Goal: Task Accomplishment & Management: Manage account settings

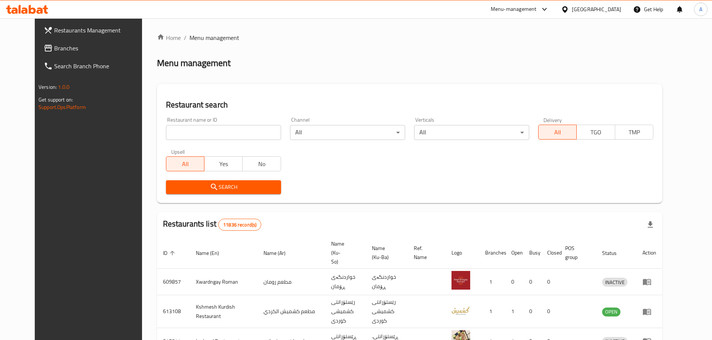
click at [186, 132] on input "search" at bounding box center [223, 132] width 115 height 15
type input "MASAYA"
click button "Search" at bounding box center [223, 188] width 115 height 14
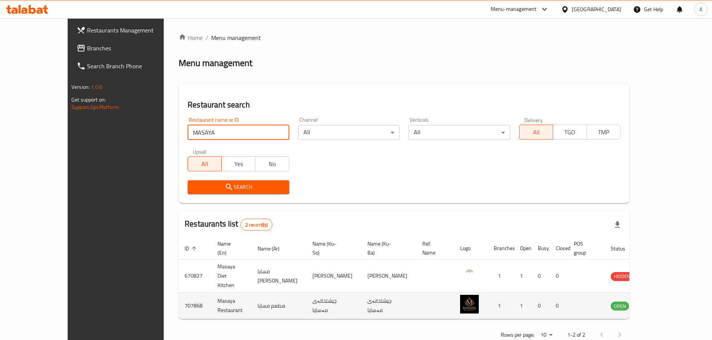
click at [658, 303] on icon "enhanced table" at bounding box center [654, 306] width 8 height 6
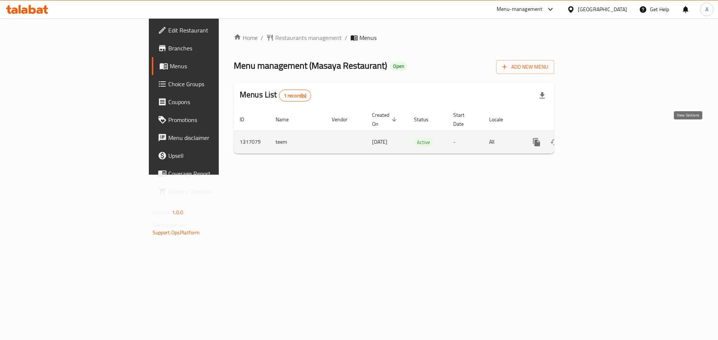
click at [595, 138] on icon "enhanced table" at bounding box center [590, 142] width 9 height 9
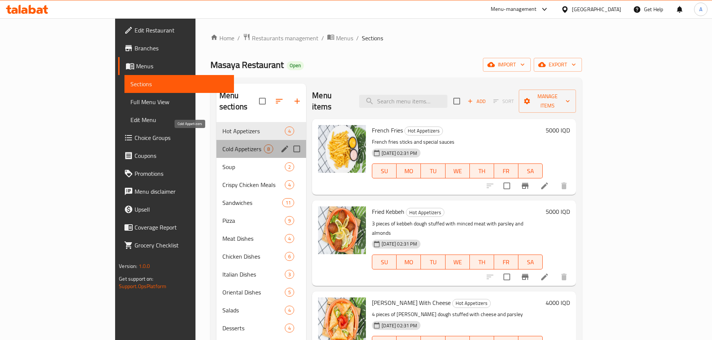
click at [222, 145] on span "Cold Appetizers" at bounding box center [242, 149] width 41 height 9
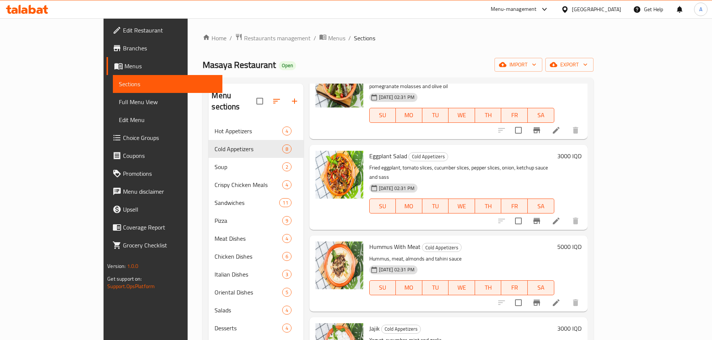
scroll to position [331, 0]
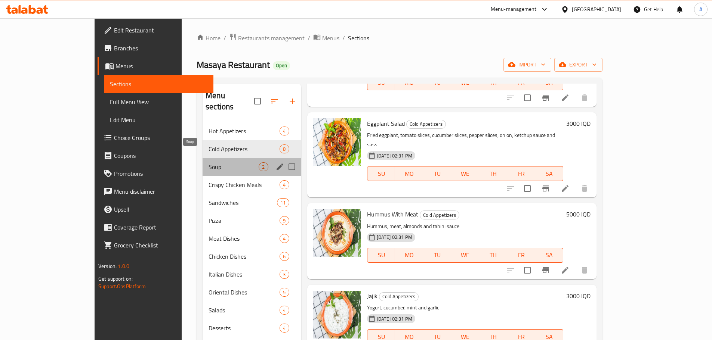
click at [209, 163] on span "Soup" at bounding box center [234, 167] width 50 height 9
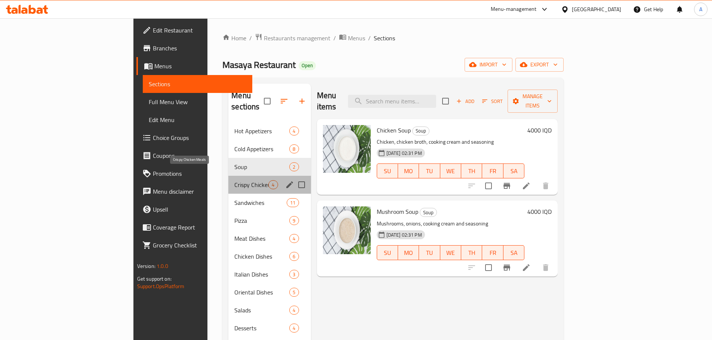
click at [234, 181] on span "Crispy Chicken Meals" at bounding box center [251, 185] width 34 height 9
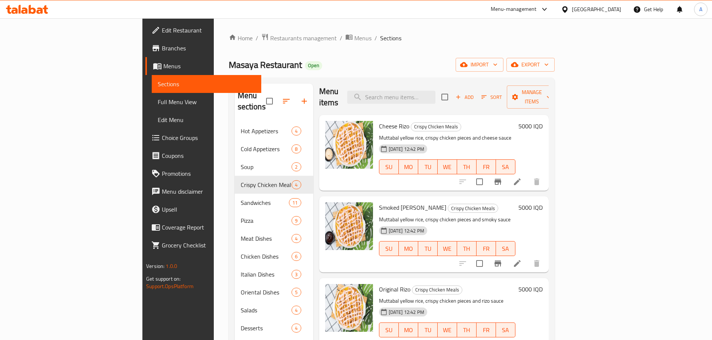
scroll to position [5, 0]
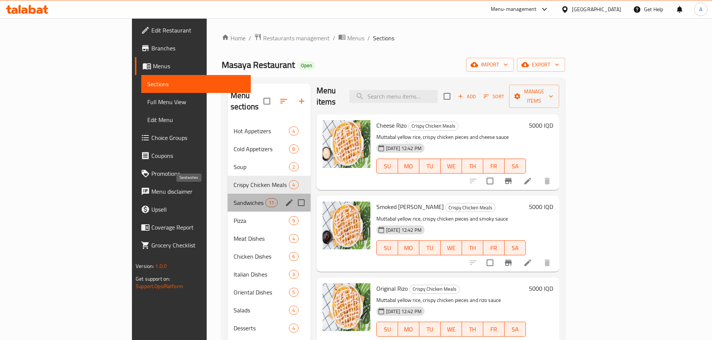
click at [234, 198] on span "Sandwiches" at bounding box center [250, 202] width 32 height 9
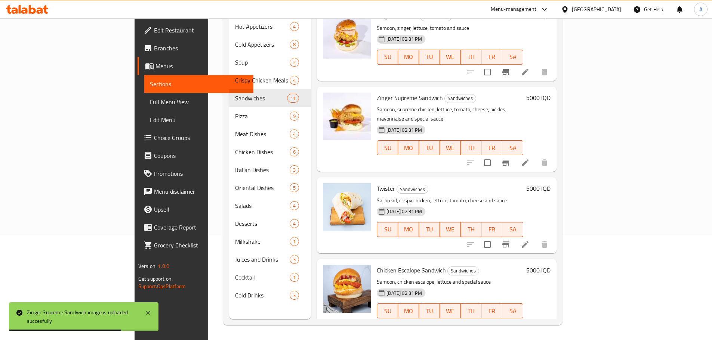
scroll to position [427, 0]
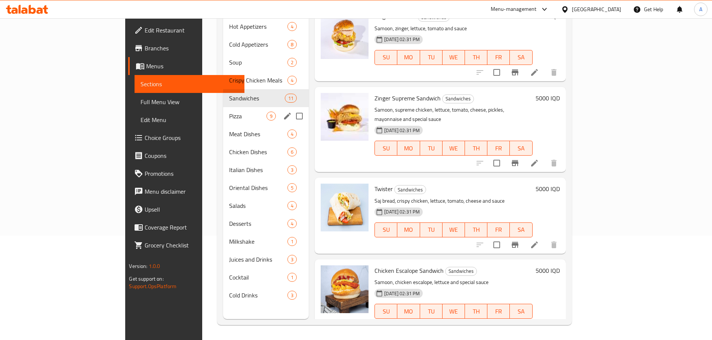
click at [229, 112] on span "Pizza" at bounding box center [247, 116] width 37 height 9
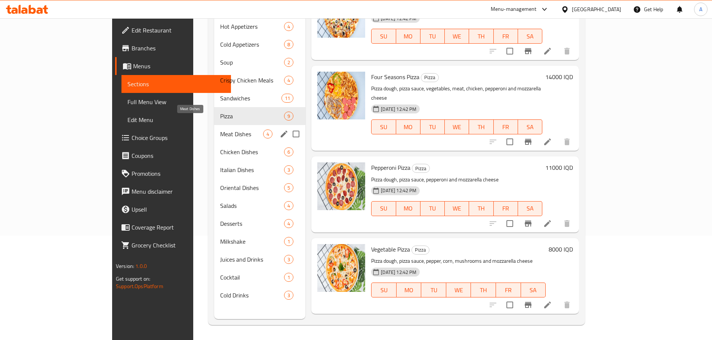
click at [220, 130] on span "Meat Dishes" at bounding box center [241, 134] width 43 height 9
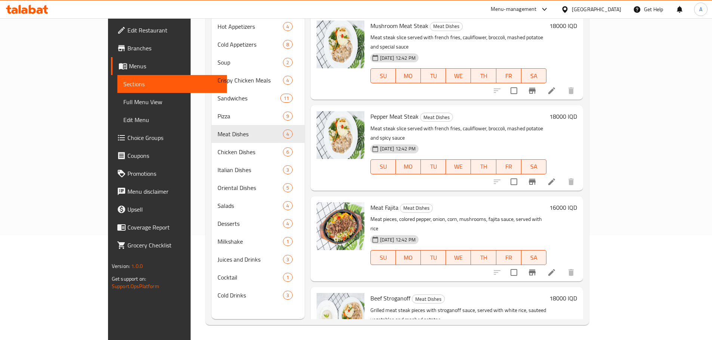
scroll to position [5, 0]
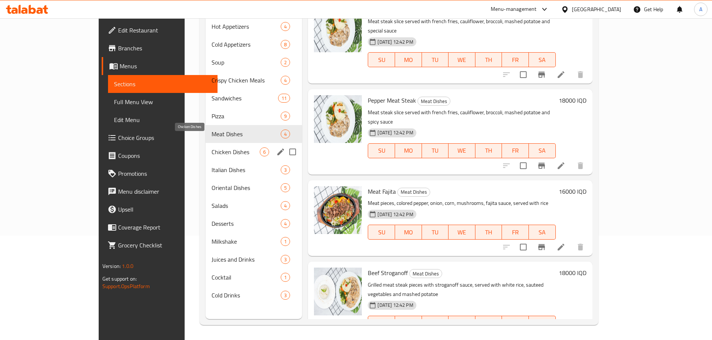
click at [212, 148] on span "Chicken Dishes" at bounding box center [236, 152] width 49 height 9
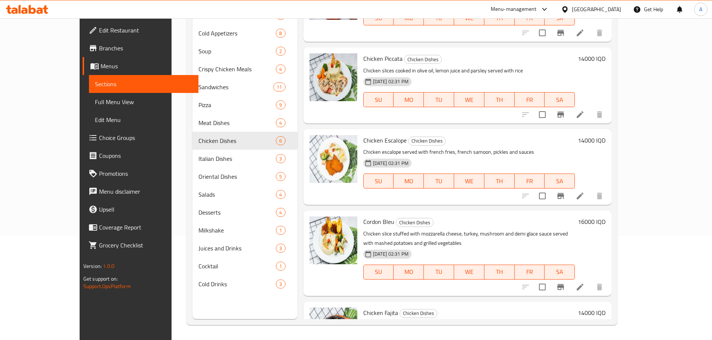
scroll to position [168, 0]
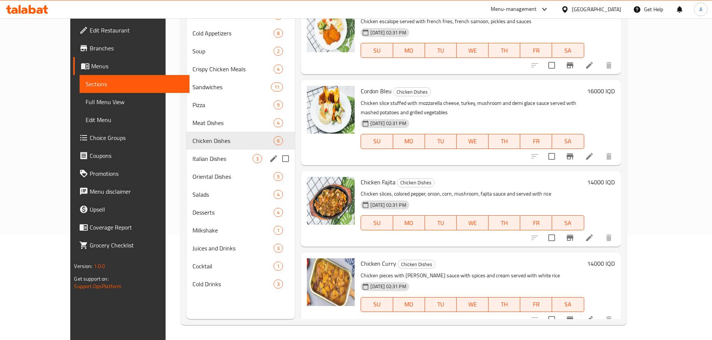
click at [193, 163] on span "Italian Dishes" at bounding box center [222, 158] width 60 height 9
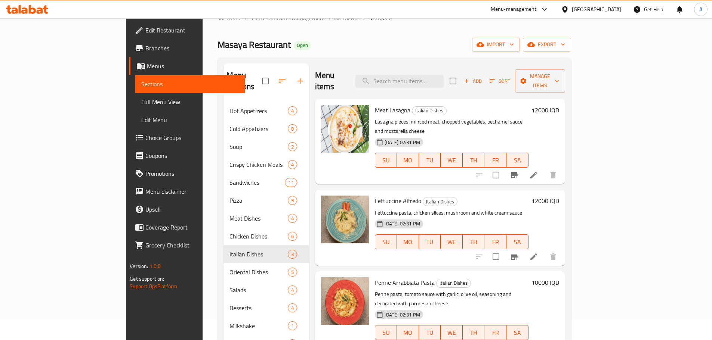
scroll to position [105, 0]
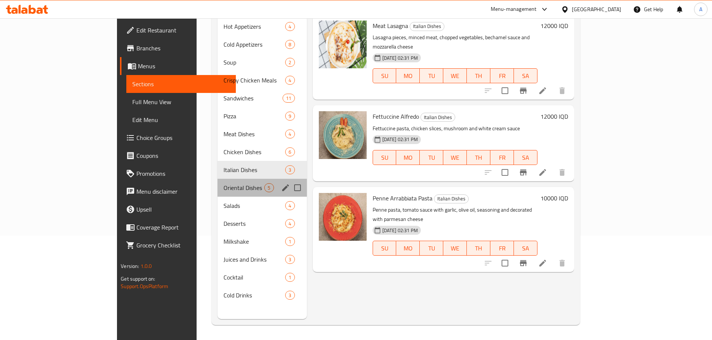
click at [218, 179] on div "Oriental Dishes 5" at bounding box center [262, 188] width 89 height 18
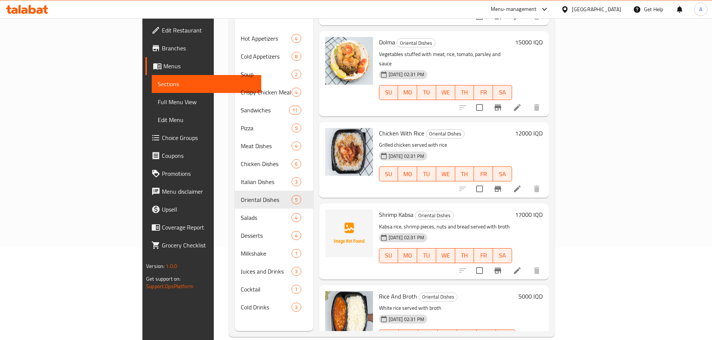
scroll to position [105, 0]
